Goal: Task Accomplishment & Management: Complete application form

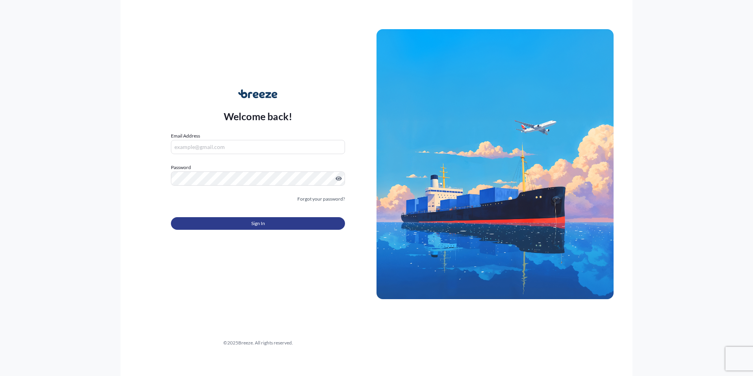
type input "[PERSON_NAME][EMAIL_ADDRESS][DOMAIN_NAME]"
click at [267, 226] on button "Sign In" at bounding box center [258, 223] width 174 height 13
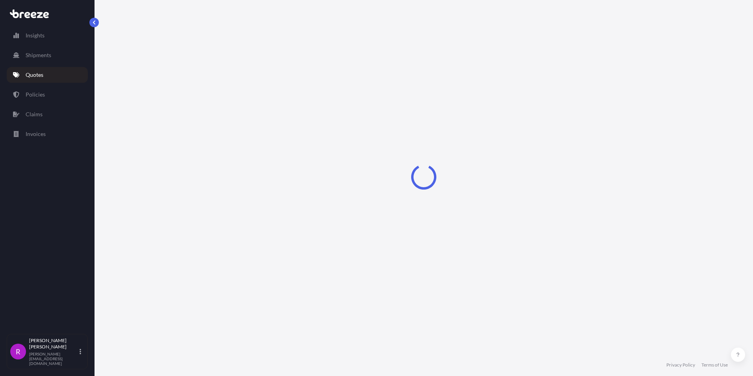
select select "Road"
select select "Air"
select select "1"
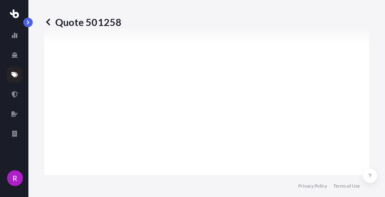
scroll to position [938, 0]
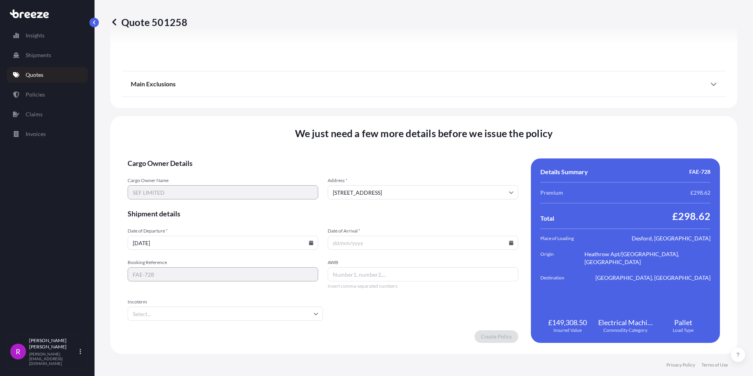
click at [167, 315] on input "Incoterm" at bounding box center [225, 314] width 195 height 14
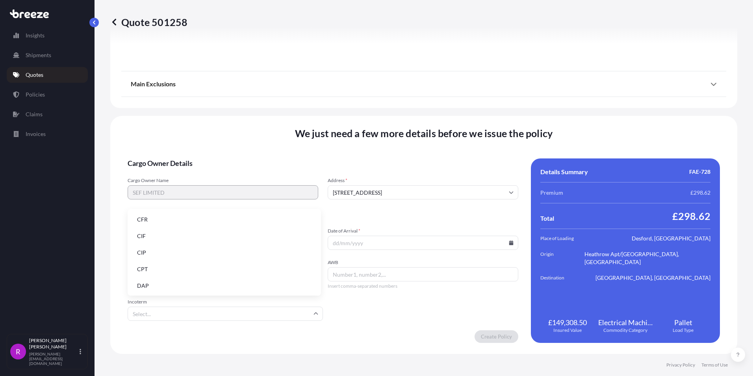
click at [161, 237] on li "CIF" at bounding box center [224, 236] width 187 height 15
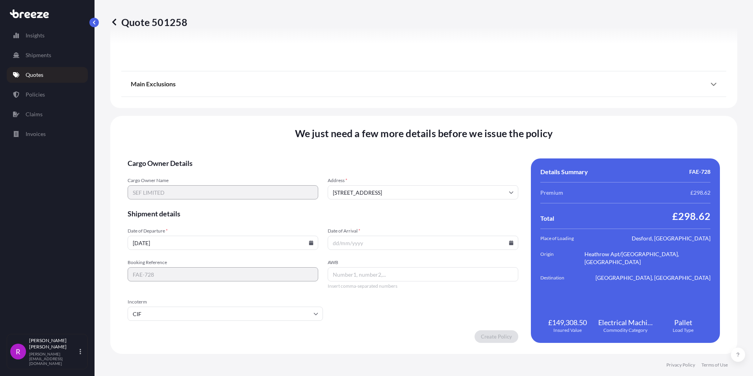
click at [368, 281] on input "AWB" at bounding box center [423, 274] width 191 height 14
paste input "3 CUSTOMS REF: MA"
type input "3 CUSTOMS REF: MA"
drag, startPoint x: 410, startPoint y: 272, endPoint x: 297, endPoint y: 265, distance: 113.3
click at [297, 265] on div "Booking Reference FAE-728 AWB 3 CUSTOMS REF: MA Please make sure you entered a …" at bounding box center [323, 274] width 391 height 30
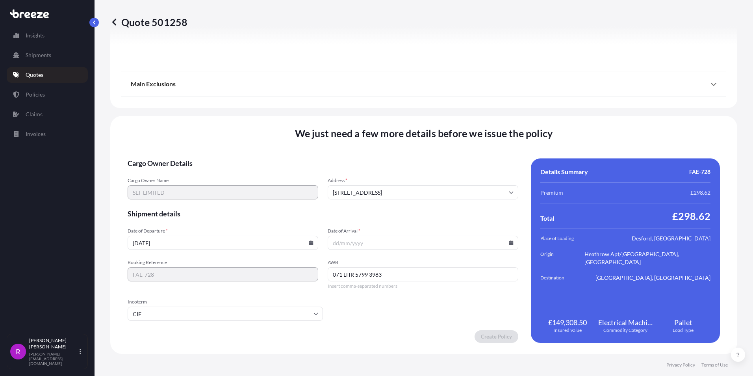
type input "071 LHR 5799 3983"
click at [311, 245] on input "[DATE]" at bounding box center [223, 243] width 191 height 14
click at [145, 247] on input "[DATE]" at bounding box center [223, 243] width 191 height 14
click at [135, 244] on input "[DATE]" at bounding box center [223, 243] width 191 height 14
drag, startPoint x: 137, startPoint y: 243, endPoint x: 126, endPoint y: 239, distance: 11.2
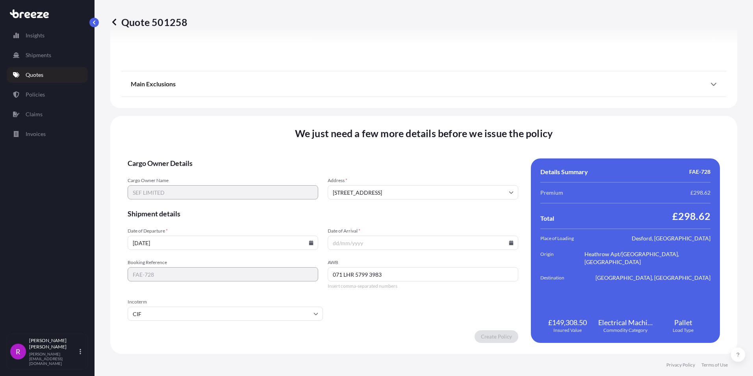
click at [126, 239] on div "We just need a few more details before we issue the policy Cargo Owner Details …" at bounding box center [423, 235] width 627 height 238
type input "[DATE]"
click at [337, 244] on input "Date of Arrival *" at bounding box center [423, 243] width 191 height 14
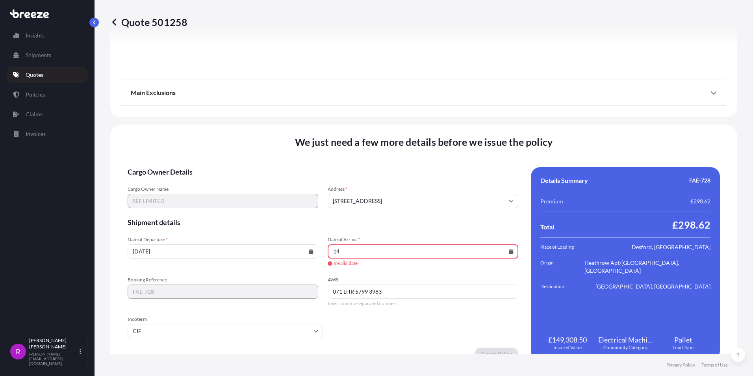
type input "1"
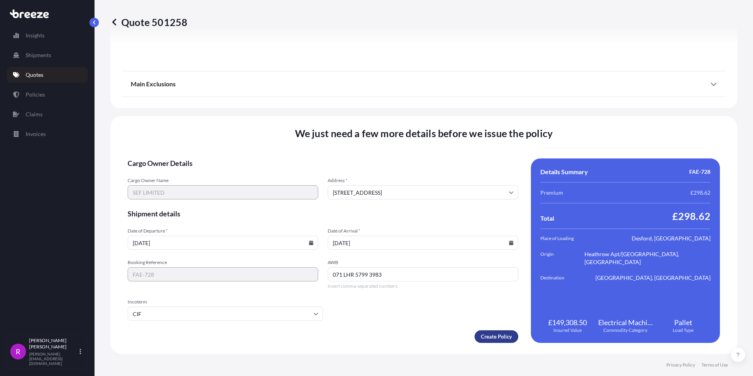
type input "[DATE]"
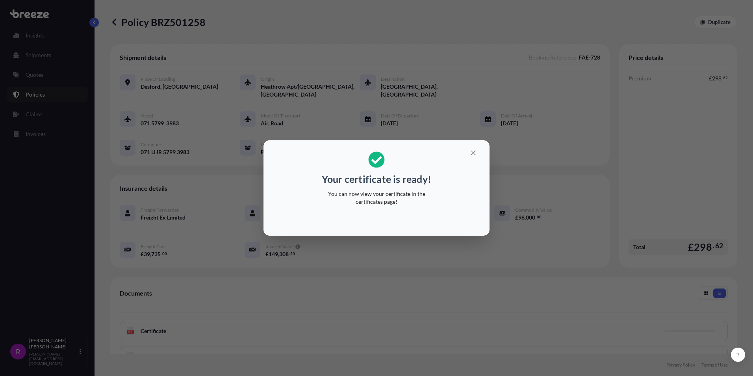
click at [135, 35] on div "Your certificate is ready! You can now view your certificate in the certificate…" at bounding box center [376, 188] width 753 height 376
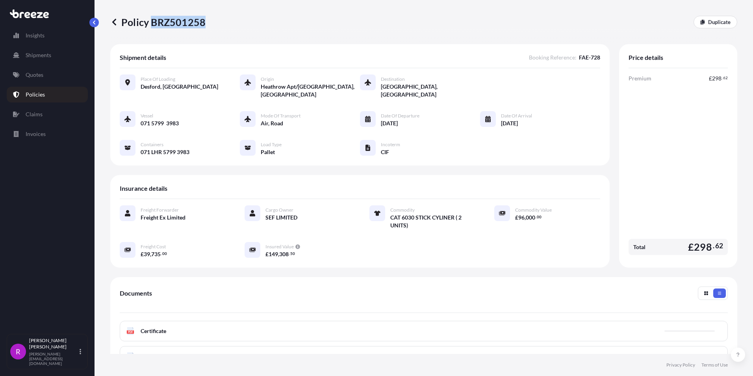
drag, startPoint x: 151, startPoint y: 22, endPoint x: 204, endPoint y: 24, distance: 53.6
click at [204, 24] on p "Policy BRZ501258" at bounding box center [157, 22] width 95 height 13
copy p "BRZ501258"
click at [208, 20] on div "Policy BRZ501258 Duplicate" at bounding box center [423, 22] width 627 height 13
drag, startPoint x: 207, startPoint y: 22, endPoint x: 179, endPoint y: 24, distance: 28.0
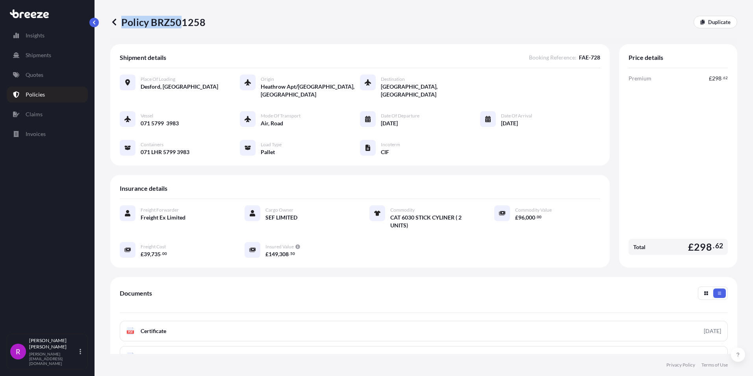
click at [179, 24] on div "Policy BRZ501258 Duplicate" at bounding box center [423, 22] width 627 height 13
copy p "Policy BRZ50"
click at [148, 22] on p "Policy BRZ501258" at bounding box center [157, 22] width 95 height 13
drag, startPoint x: 153, startPoint y: 20, endPoint x: 202, endPoint y: 23, distance: 49.4
click at [202, 23] on p "Policy BRZ501258" at bounding box center [157, 22] width 95 height 13
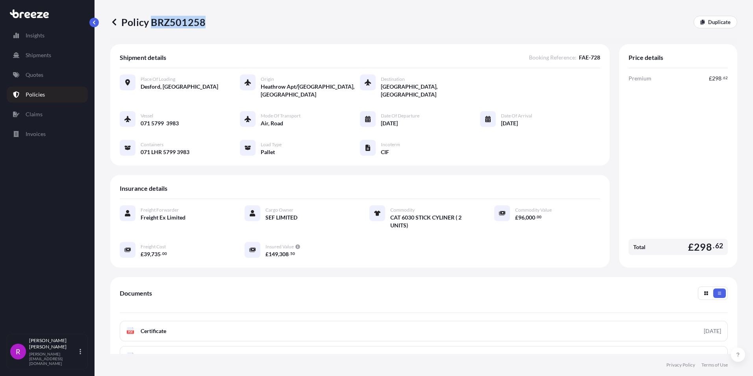
drag, startPoint x: 202, startPoint y: 23, endPoint x: 196, endPoint y: 22, distance: 6.0
copy p "BRZ501258"
